Goal: Information Seeking & Learning: Learn about a topic

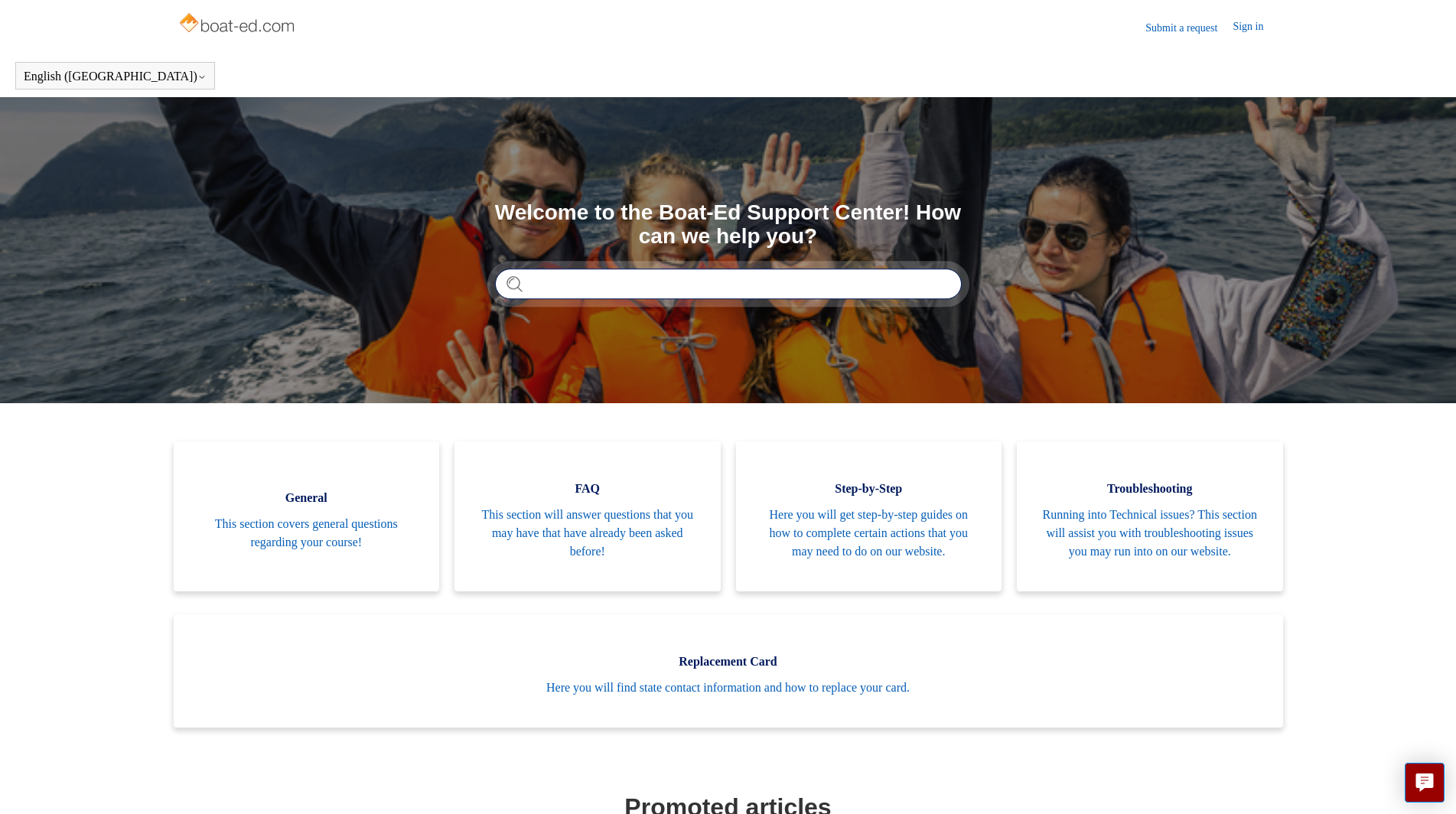
click at [666, 293] on input "Search" at bounding box center [728, 284] width 467 height 30
type input "**********"
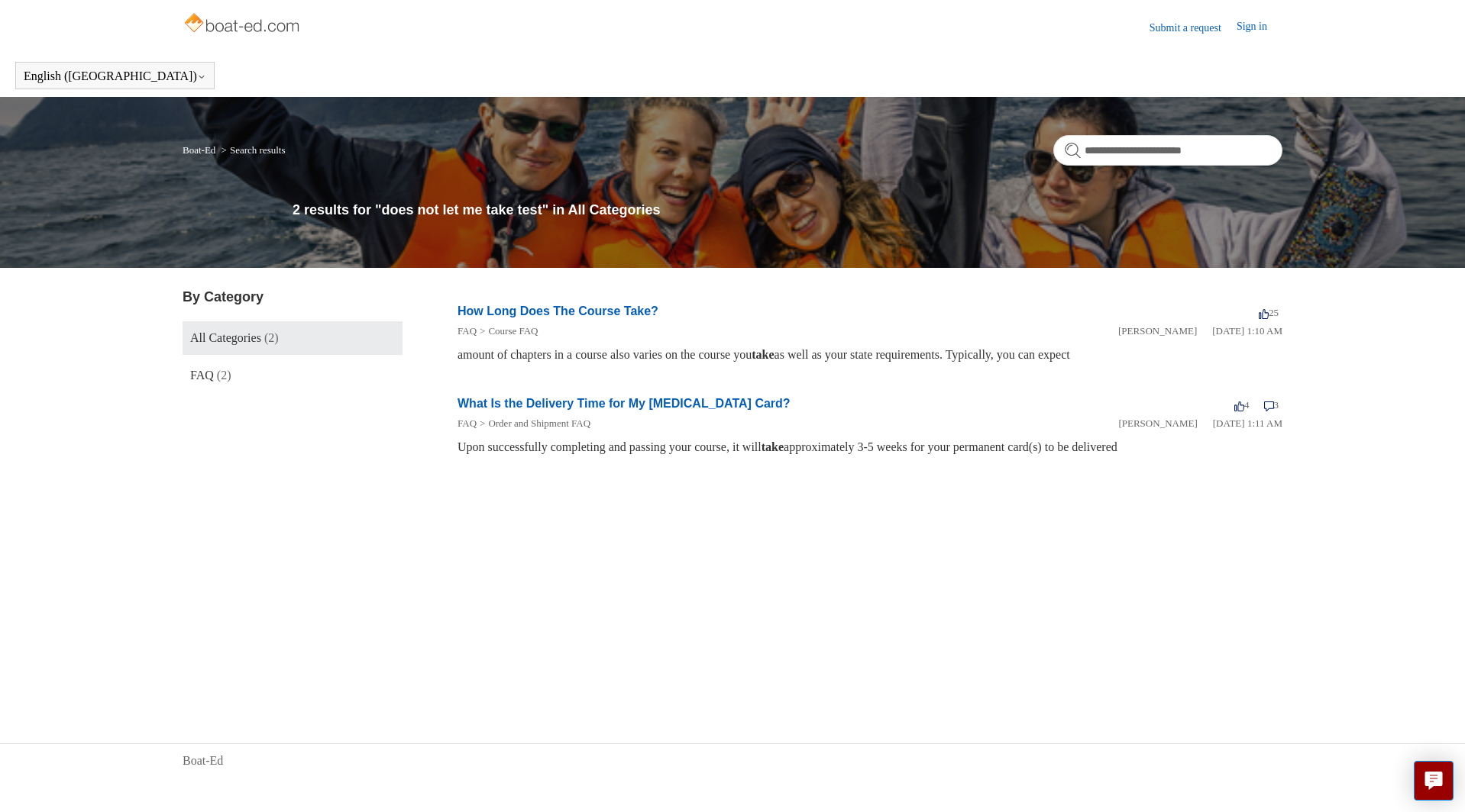
click at [489, 307] on link "How Long Does The Course Take?" at bounding box center [558, 311] width 201 height 13
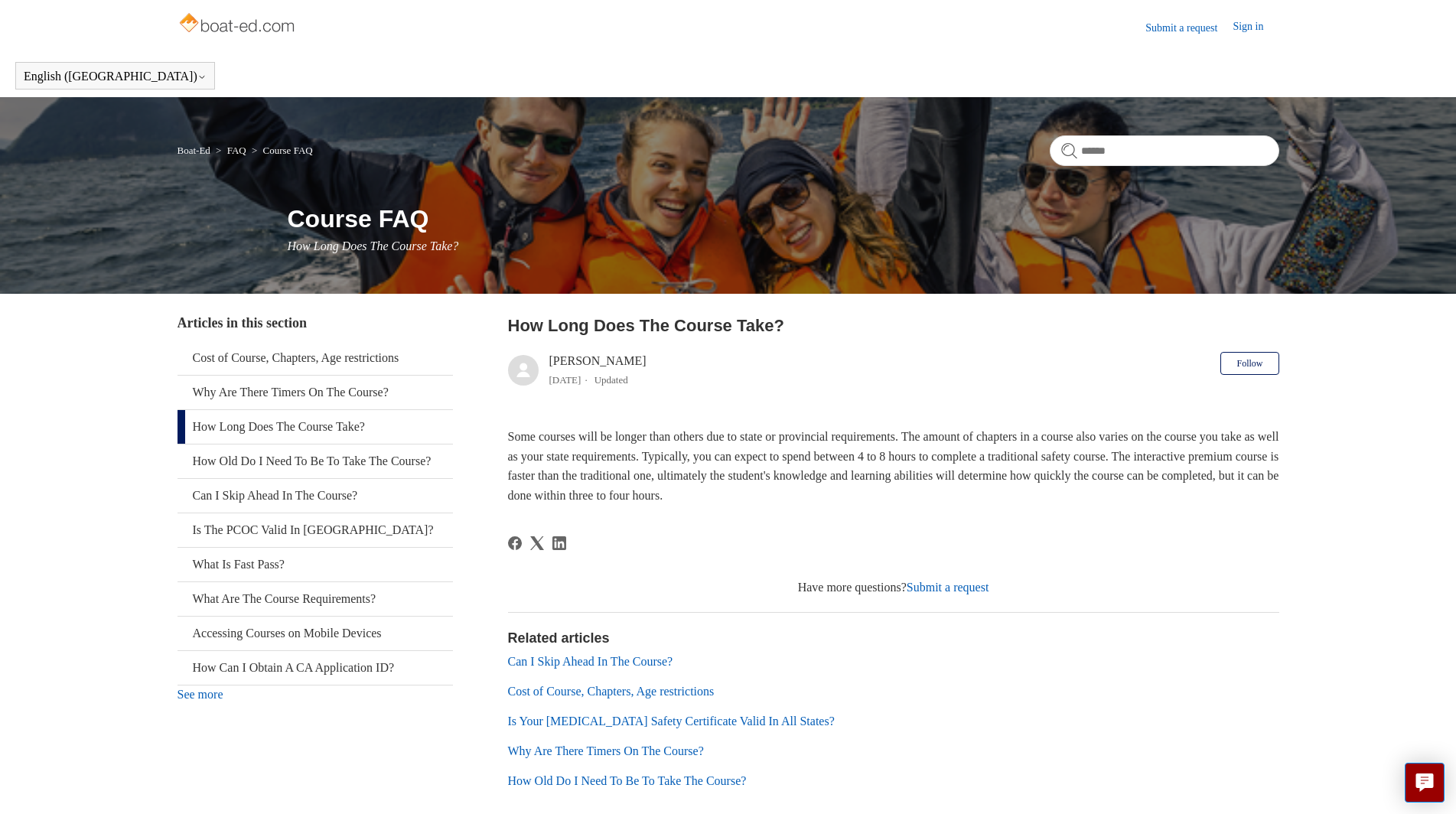
click at [610, 660] on link "Can I Skip Ahead In The Course?" at bounding box center [590, 662] width 165 height 13
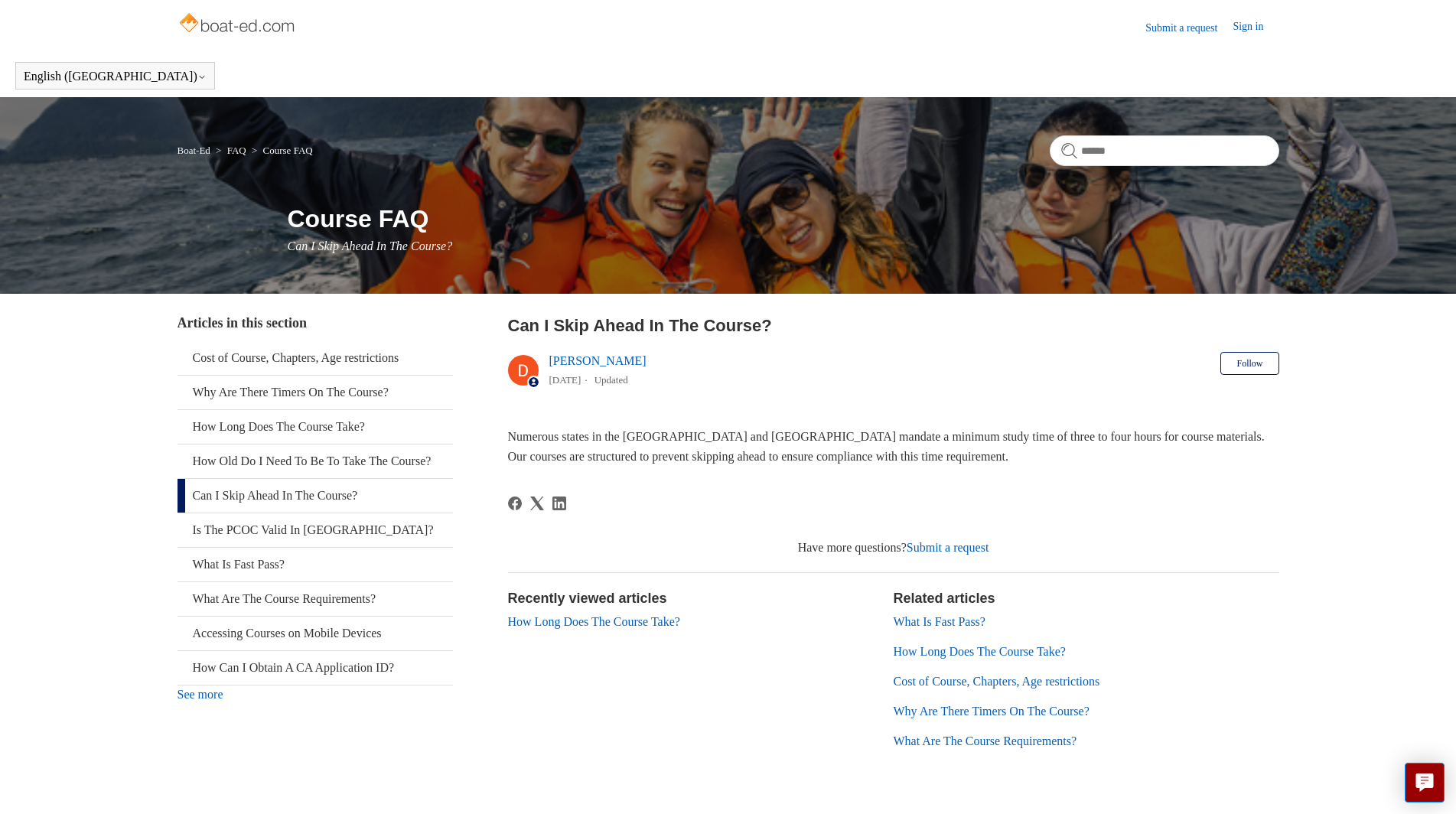
click at [937, 624] on link "What Is Fast Pass?" at bounding box center [939, 622] width 91 height 13
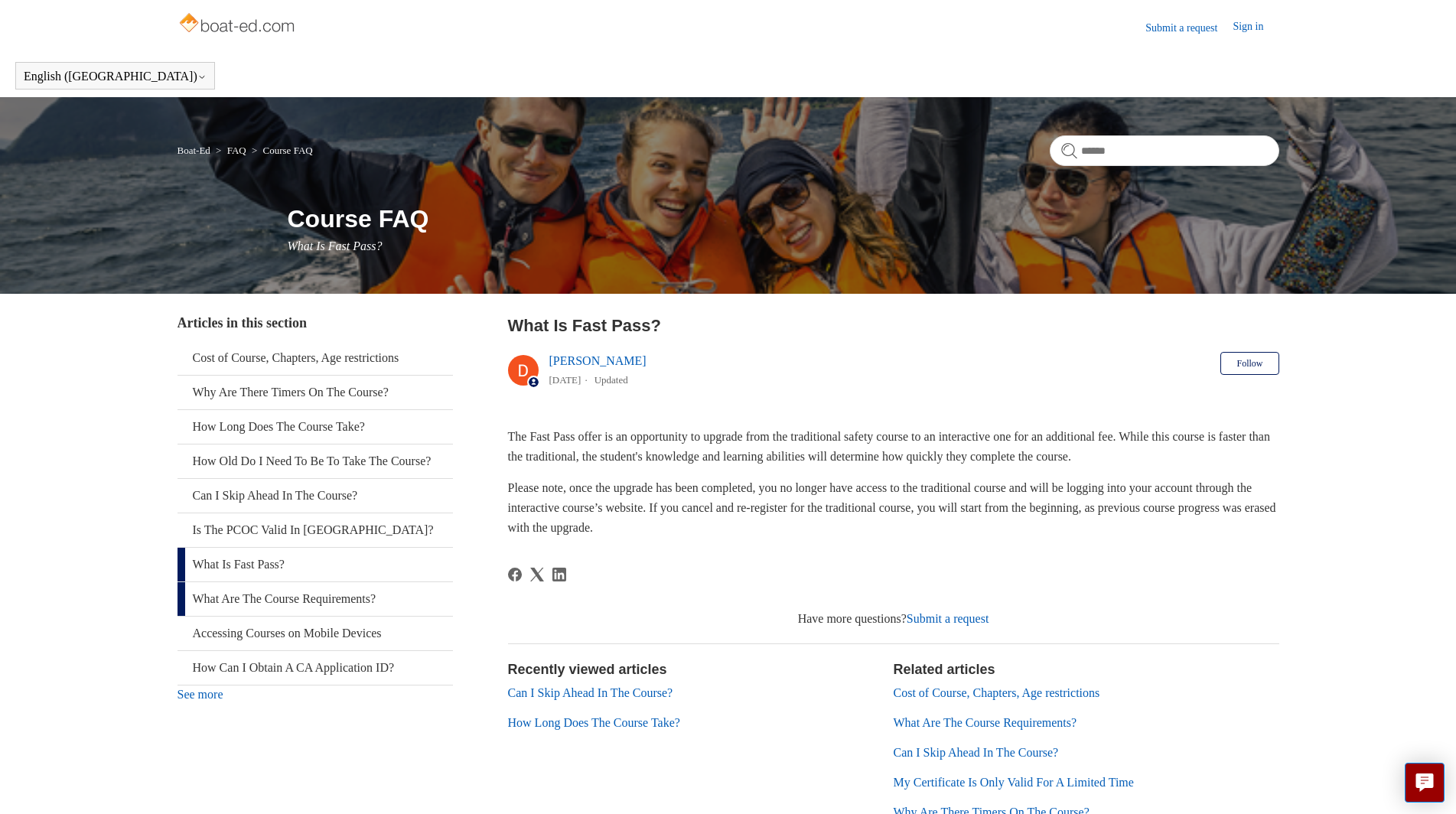
click at [302, 616] on link "What Are The Course Requirements?" at bounding box center [316, 599] width 275 height 34
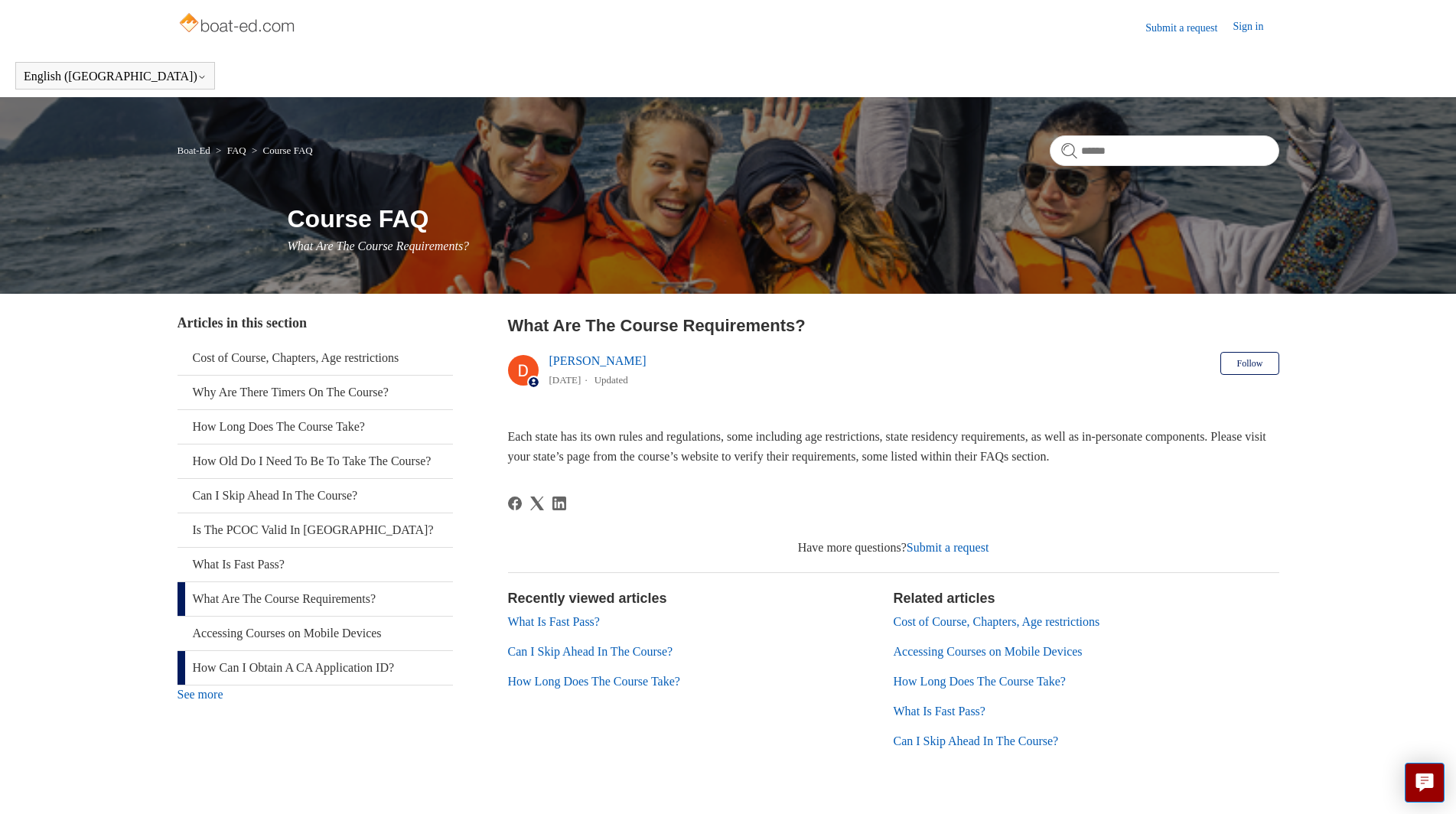
click at [303, 685] on link "How Can I Obtain A CA Application ID?" at bounding box center [316, 668] width 275 height 34
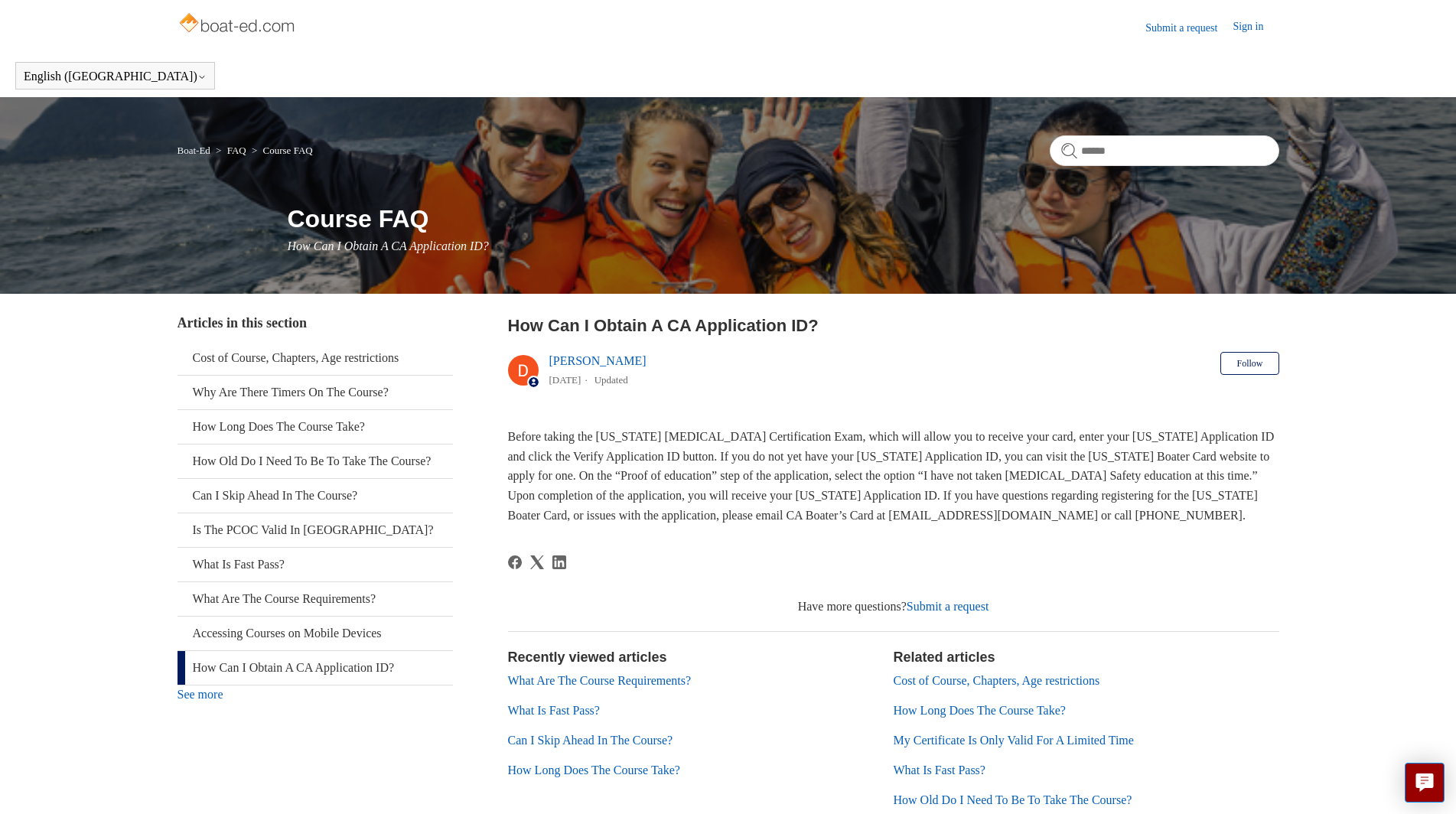
click at [277, 685] on link "How Can I Obtain A CA Application ID?" at bounding box center [316, 668] width 275 height 34
click at [1255, 27] on link "Sign in" at bounding box center [1255, 28] width 46 height 18
